Goal: Transaction & Acquisition: Book appointment/travel/reservation

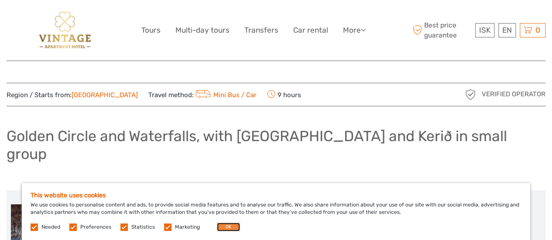
click at [225, 230] on button "OK" at bounding box center [228, 227] width 23 height 9
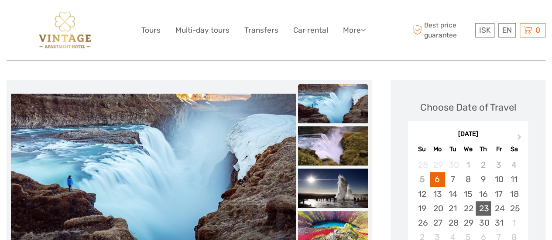
click at [487, 201] on div "23" at bounding box center [482, 208] width 15 height 14
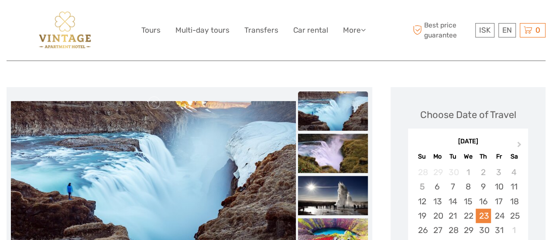
click at [487, 209] on div "23" at bounding box center [482, 216] width 15 height 14
click at [521, 140] on button "Next Month" at bounding box center [520, 147] width 14 height 14
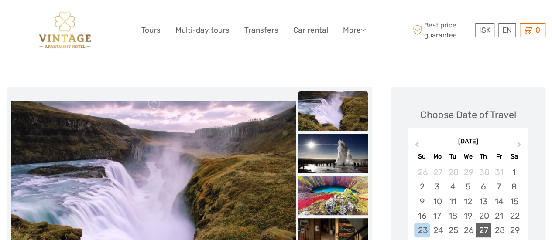
click at [483, 223] on div "27" at bounding box center [482, 230] width 15 height 14
click at [499, 223] on div "28" at bounding box center [498, 230] width 15 height 14
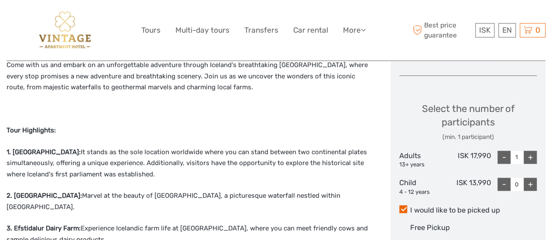
scroll to position [357, 0]
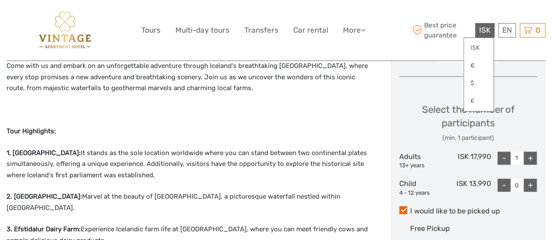
click at [482, 31] on span "ISK" at bounding box center [484, 30] width 11 height 9
click at [476, 65] on link "€" at bounding box center [478, 66] width 30 height 16
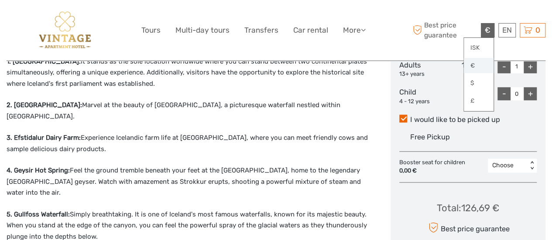
scroll to position [449, 0]
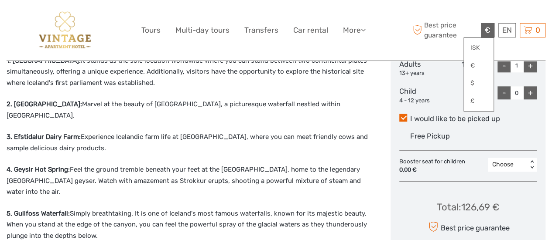
click at [192, 132] on p "3. Efstidalur Dairy Farm: Experience Icelandic farm life at Efstidalur Dairy Fa…" at bounding box center [189, 143] width 365 height 22
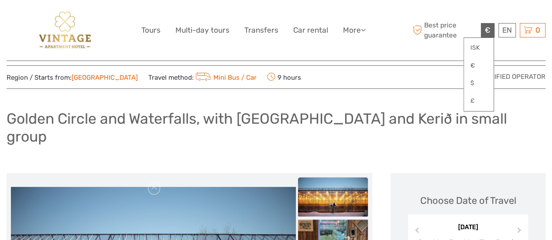
scroll to position [0, 0]
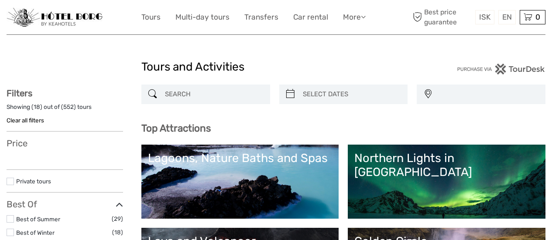
select select
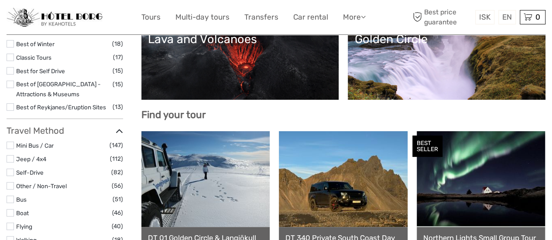
scroll to position [205, 0]
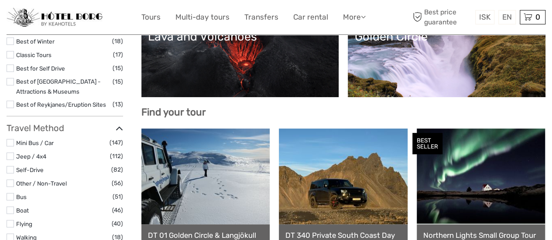
click at [513, 71] on link "Golden Circle" at bounding box center [446, 60] width 184 height 61
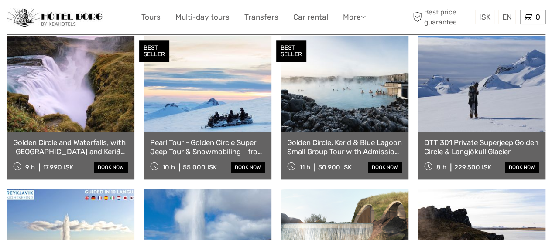
scroll to position [464, 0]
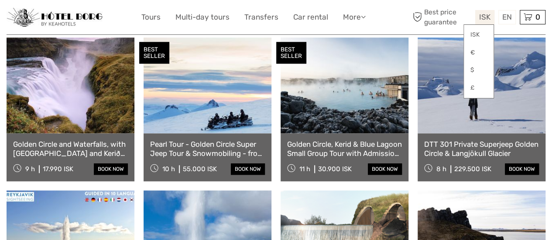
click at [486, 18] on span "ISK" at bounding box center [484, 17] width 11 height 9
click at [477, 55] on link "€" at bounding box center [478, 53] width 30 height 16
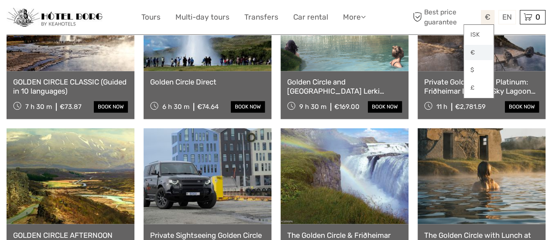
scroll to position [681, 0]
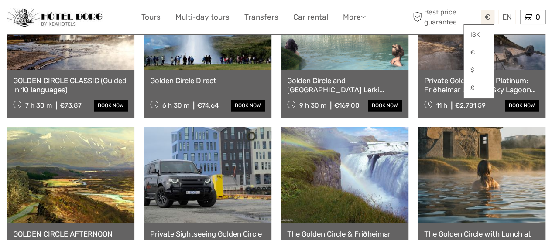
click at [84, 76] on link "GOLDEN CIRCLE CLASSIC (Guided in 10 languages)" at bounding box center [70, 85] width 115 height 18
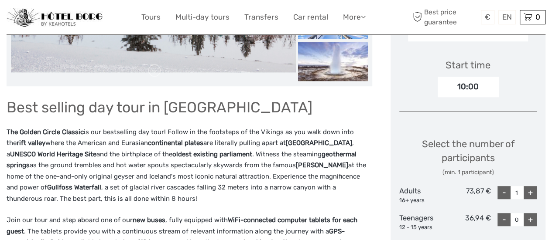
scroll to position [290, 0]
